Goal: Find contact information: Find contact information

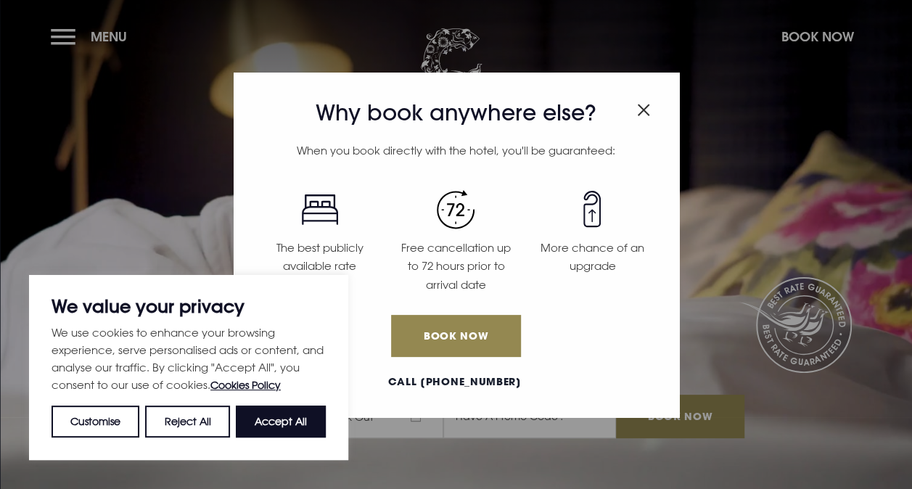
click at [825, 368] on div "Why book anywhere else? When you book directly with the hotel, you'll be guaran…" at bounding box center [456, 244] width 912 height 489
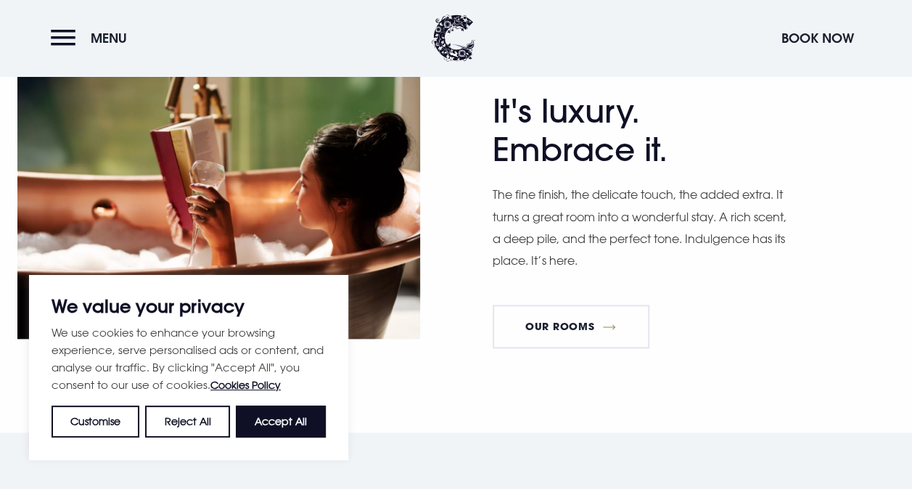
scroll to position [846, 0]
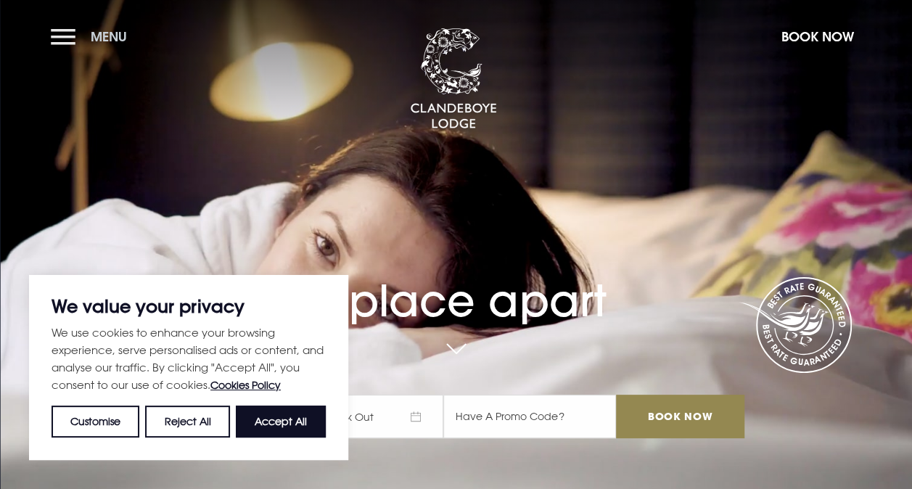
click at [73, 35] on button "Menu" at bounding box center [92, 36] width 83 height 31
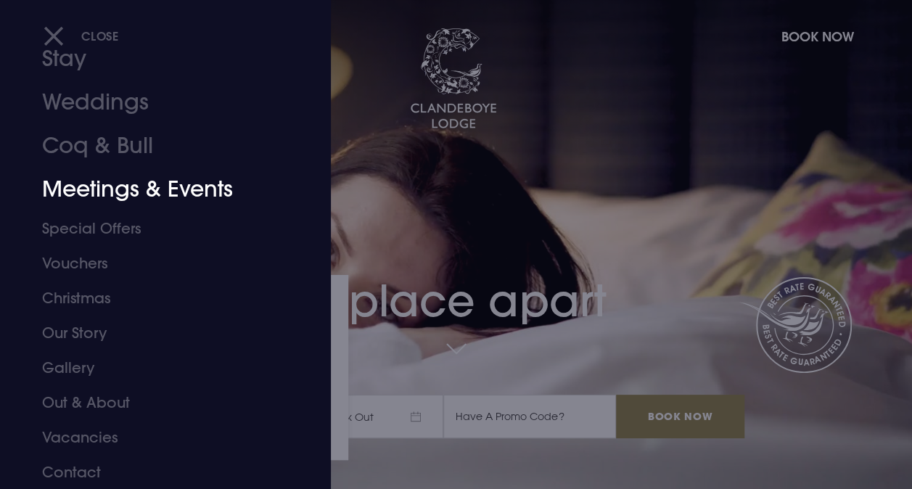
scroll to position [57, 0]
click at [78, 462] on link "Contact" at bounding box center [155, 471] width 227 height 35
